Goal: Use online tool/utility: Utilize a website feature to perform a specific function

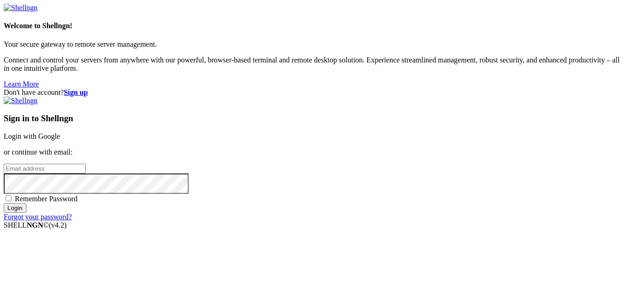
click at [60, 132] on link "Login with Google" at bounding box center [32, 136] width 56 height 8
click at [394, 113] on div "Sign in to Shellngn Login with Google or continue with email: Remember Password…" at bounding box center [314, 159] width 621 height 124
click at [60, 132] on link "Login with Google" at bounding box center [32, 136] width 56 height 8
click at [405, 148] on p "or continue with email:" at bounding box center [314, 152] width 621 height 8
click at [60, 132] on link "Login with Google" at bounding box center [32, 136] width 56 height 8
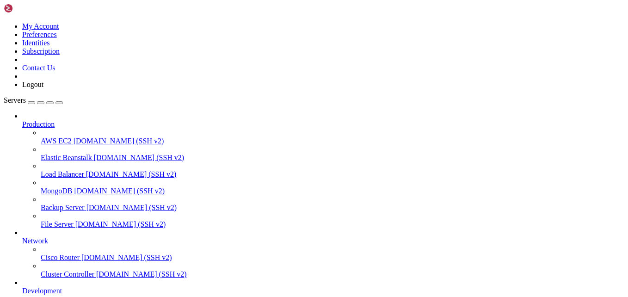
scroll to position [101, 0]
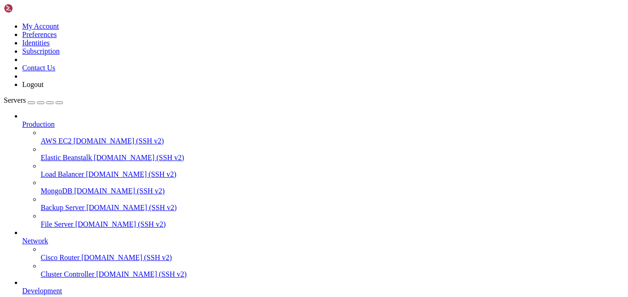
scroll to position [8956, 0]
